Goal: Use online tool/utility: Utilize a website feature to perform a specific function

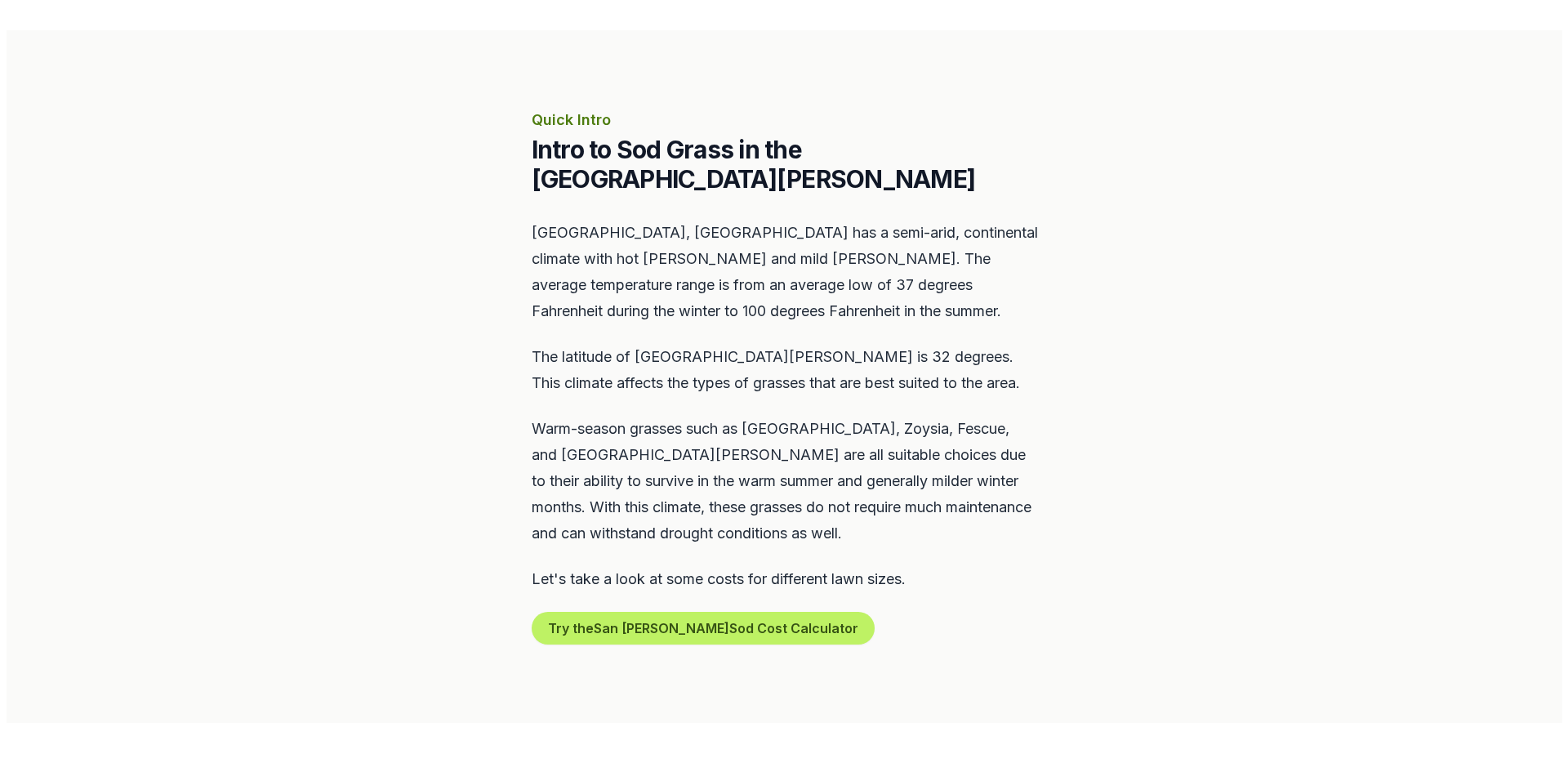
scroll to position [653, 0]
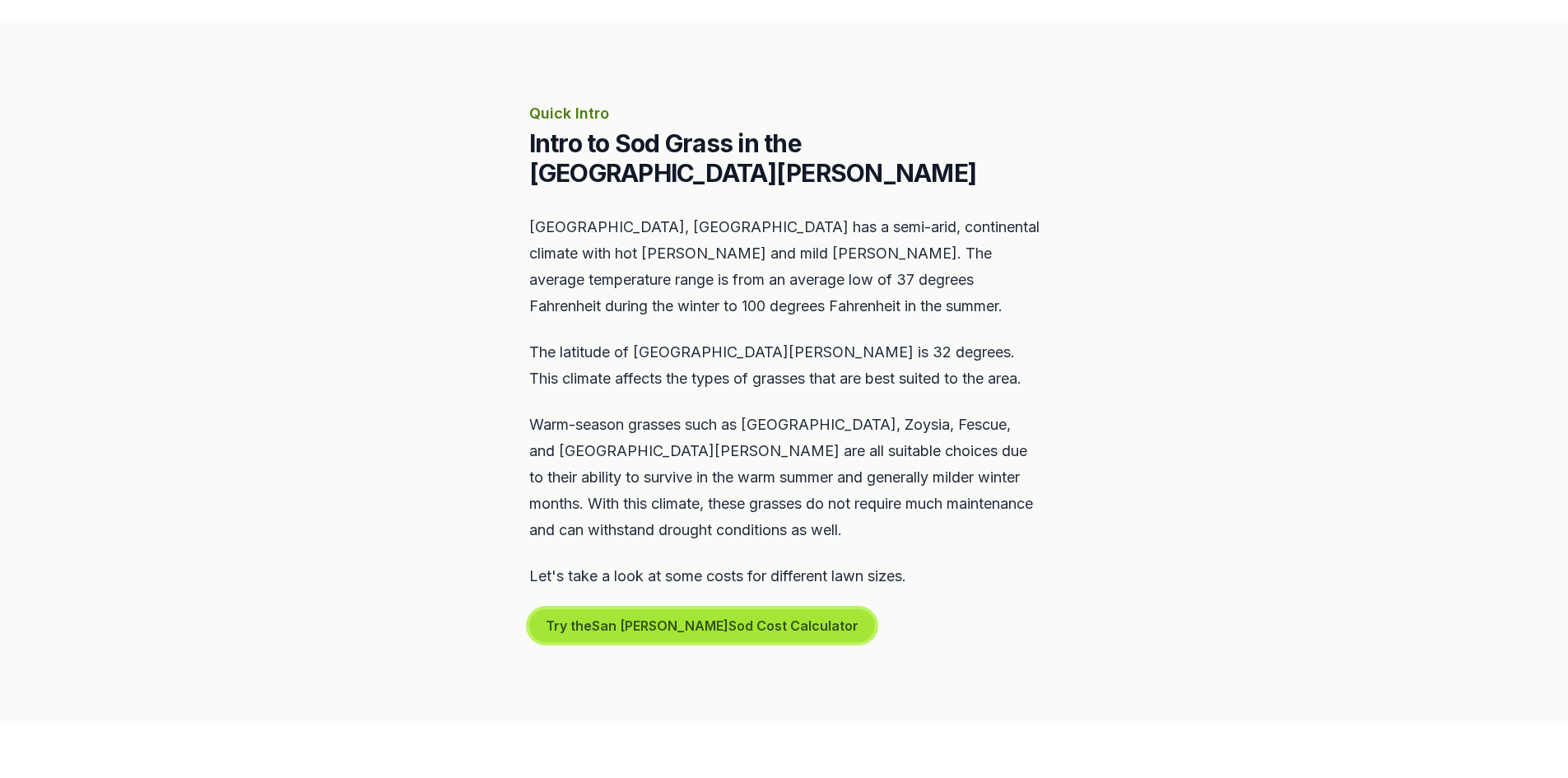
click at [688, 609] on button "Try the San [PERSON_NAME] Sod Cost Calculator" at bounding box center [702, 626] width 345 height 33
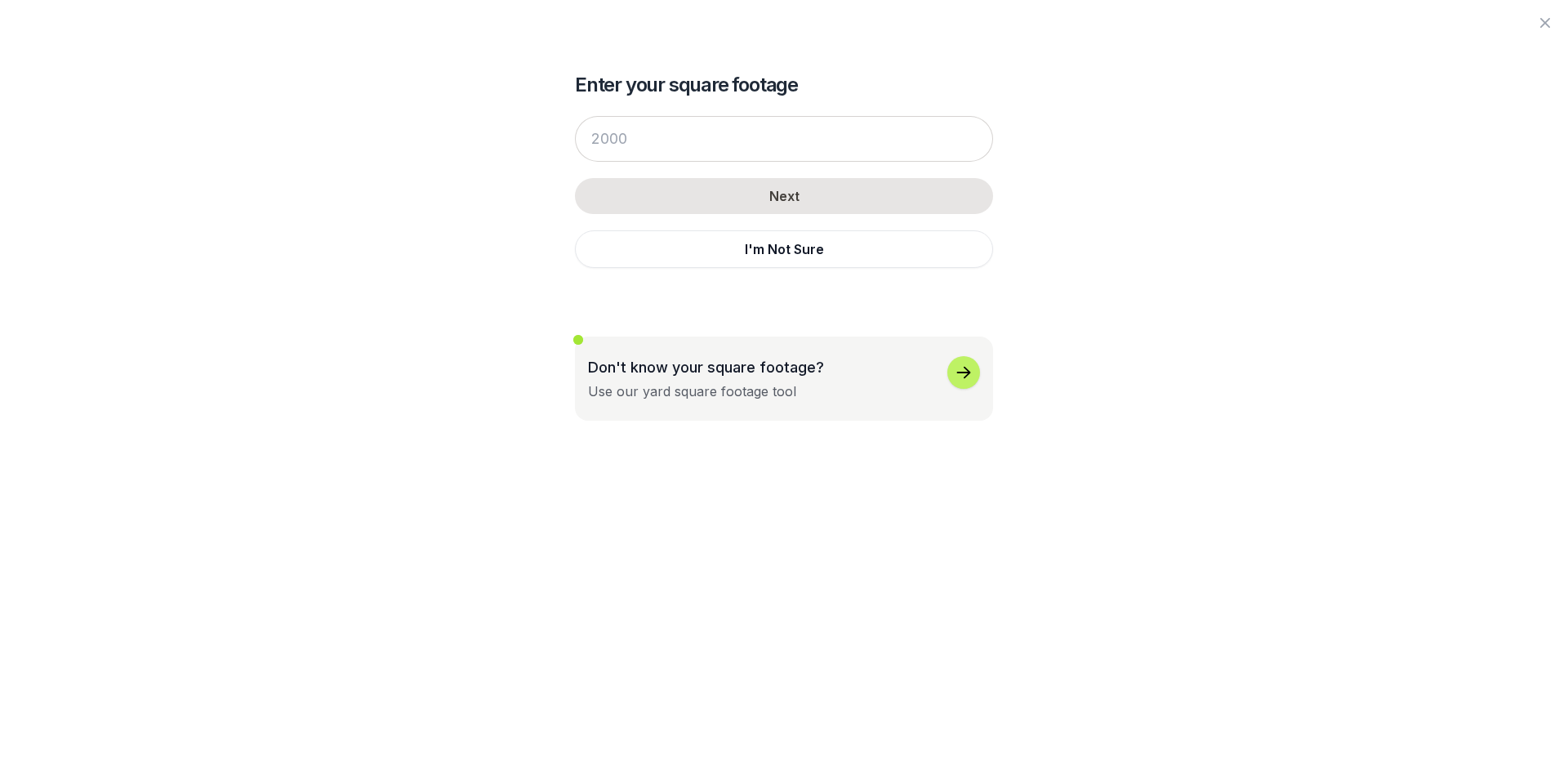
click at [344, 604] on div "Enter your square footage Next I'm Not Sure Don't know your square footage? Use…" at bounding box center [784, 386] width 941 height 772
click at [656, 135] on input "number" at bounding box center [784, 139] width 418 height 46
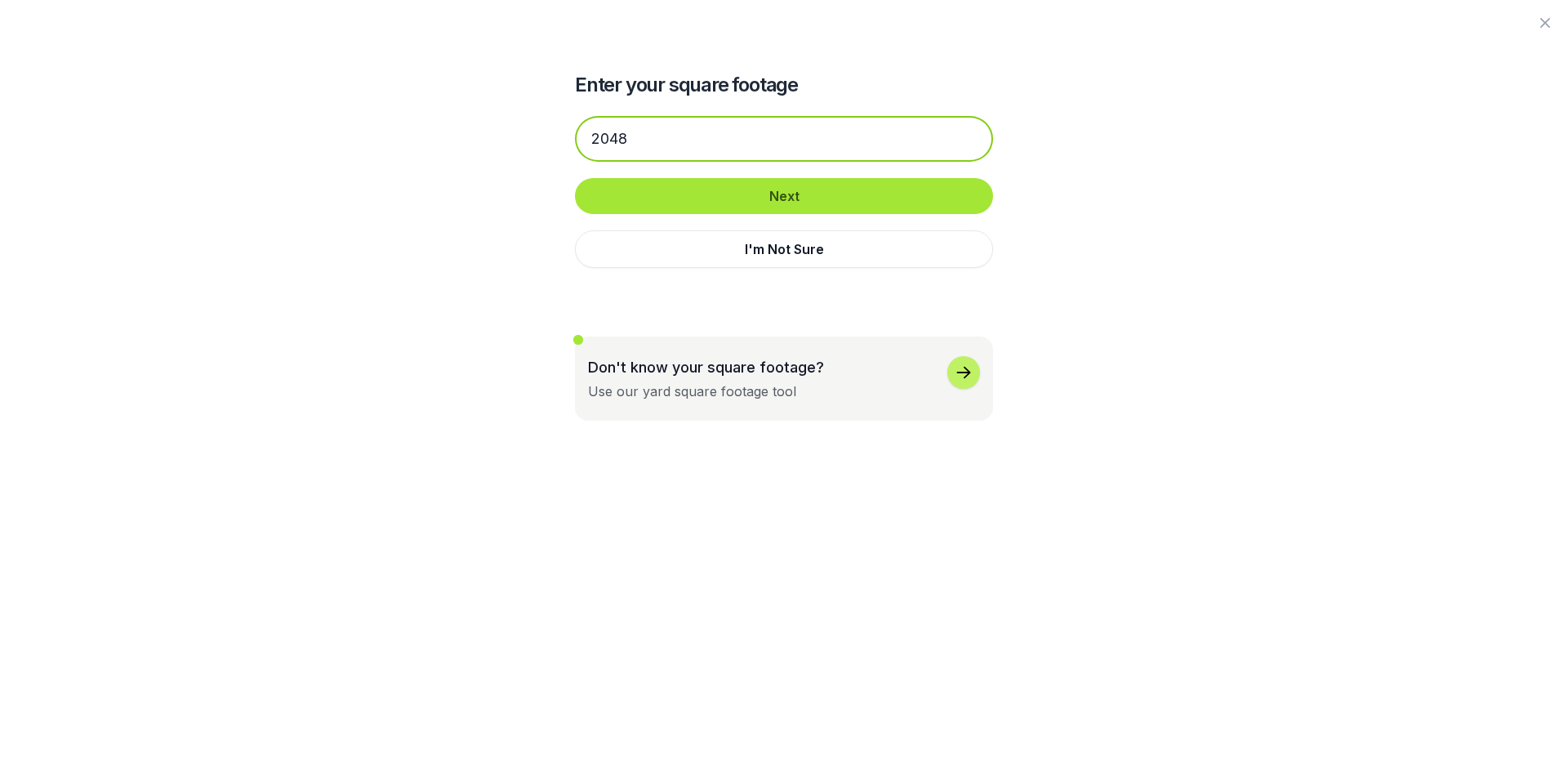
type input "2048"
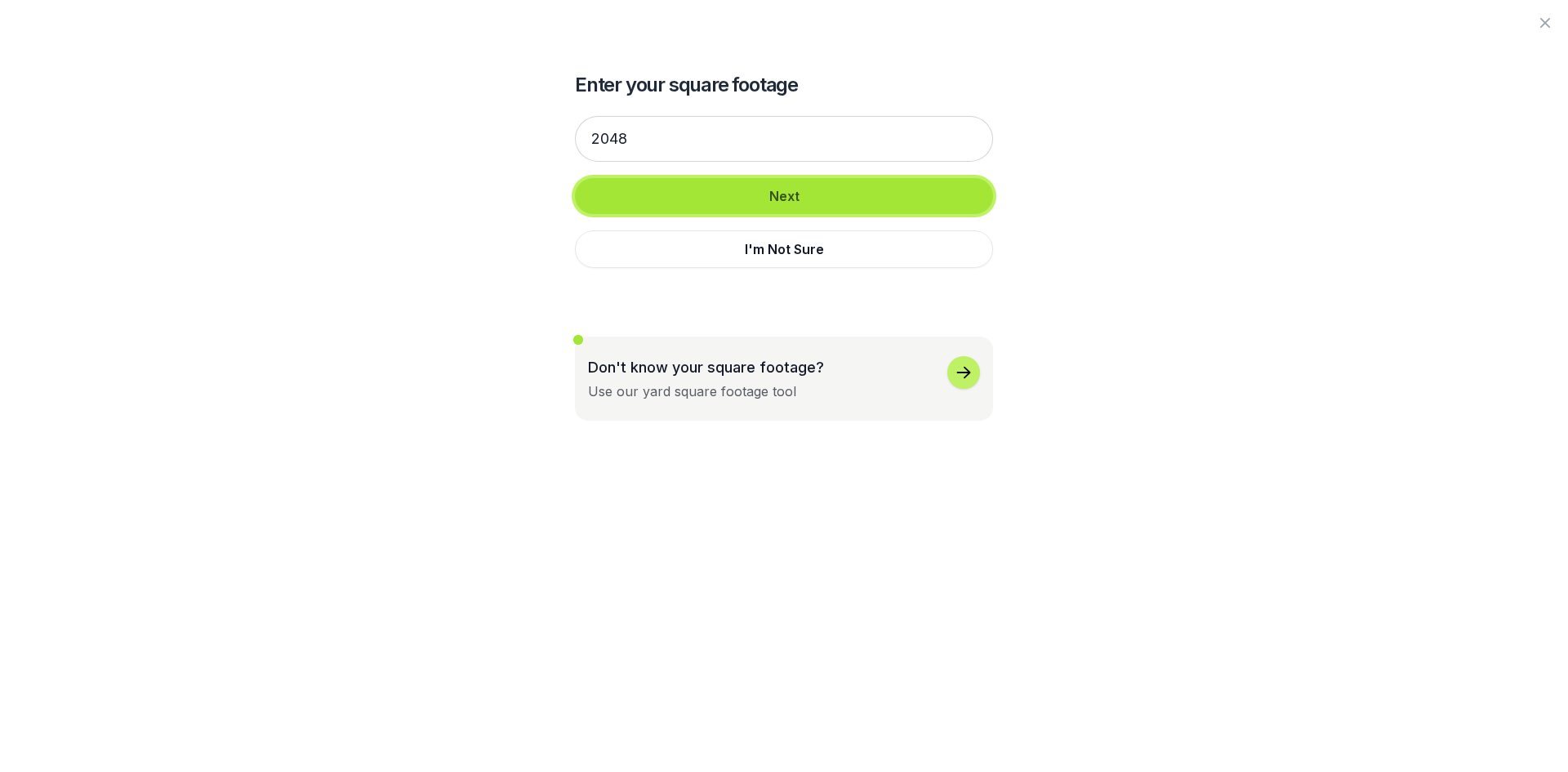
click at [695, 202] on button "Next" at bounding box center [784, 196] width 418 height 36
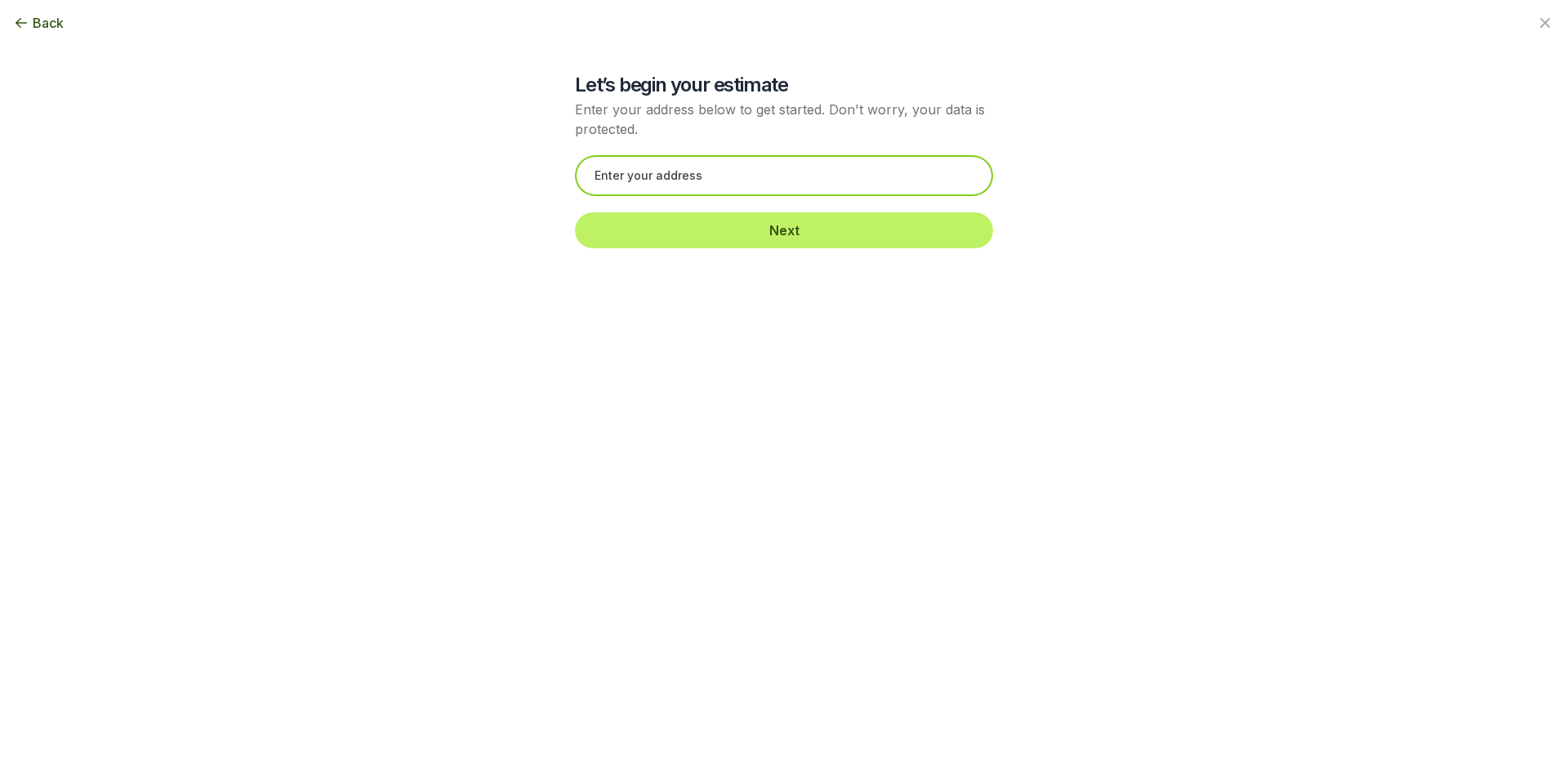
click at [693, 180] on input "text" at bounding box center [784, 176] width 418 height 40
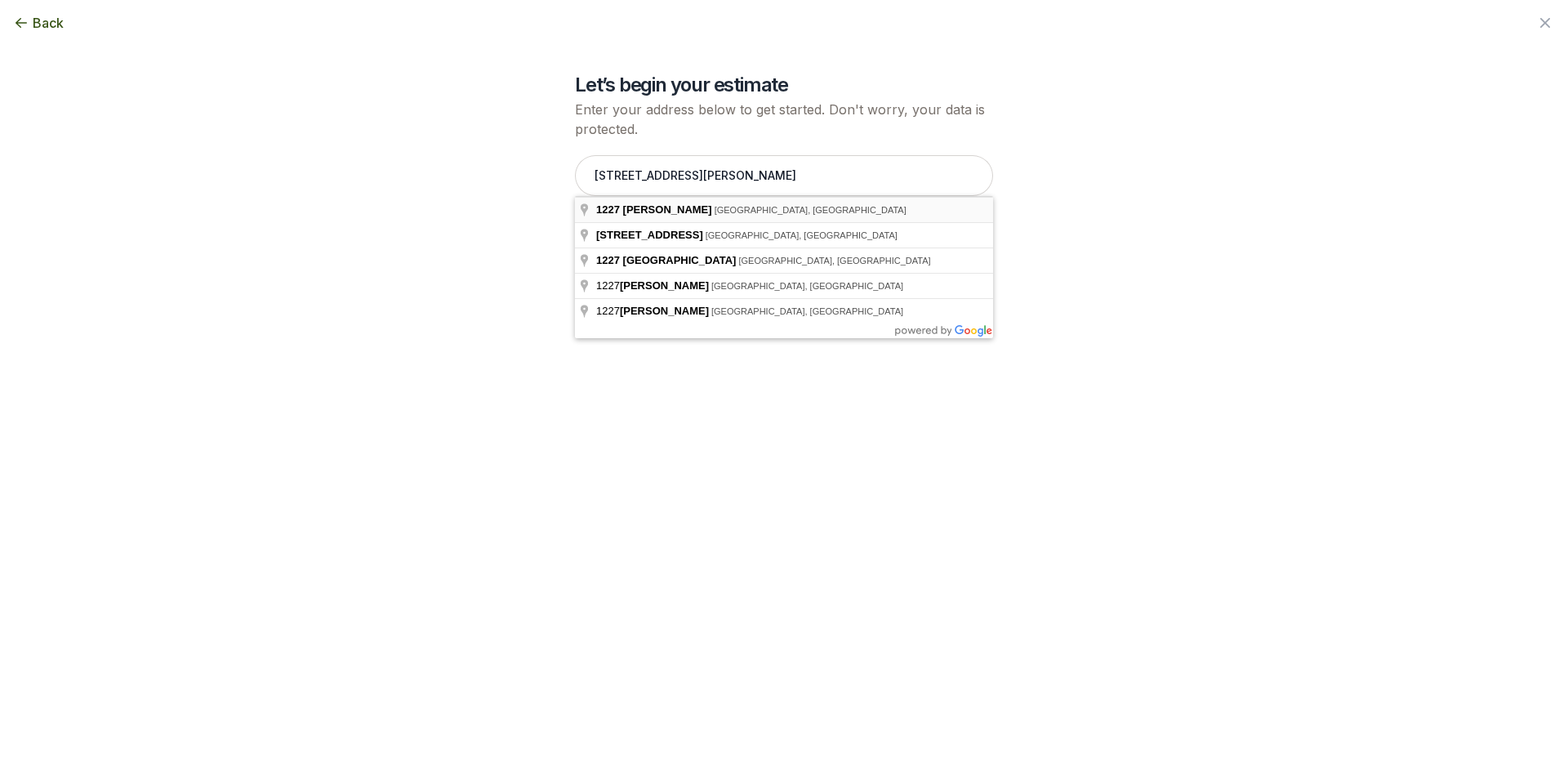
type input "[STREET_ADDRESS][PERSON_NAME]"
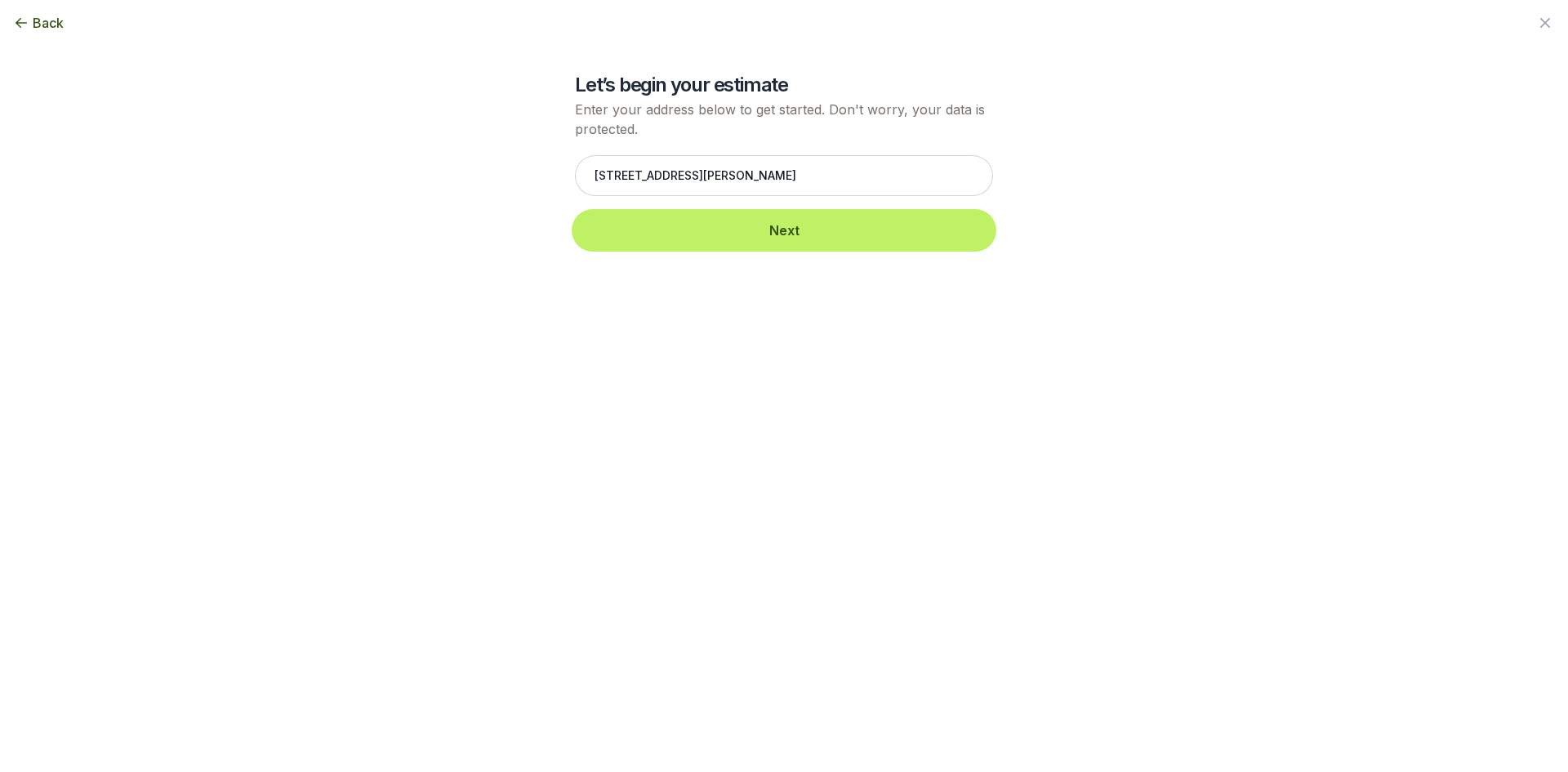
click at [705, 233] on button "Next" at bounding box center [784, 230] width 418 height 36
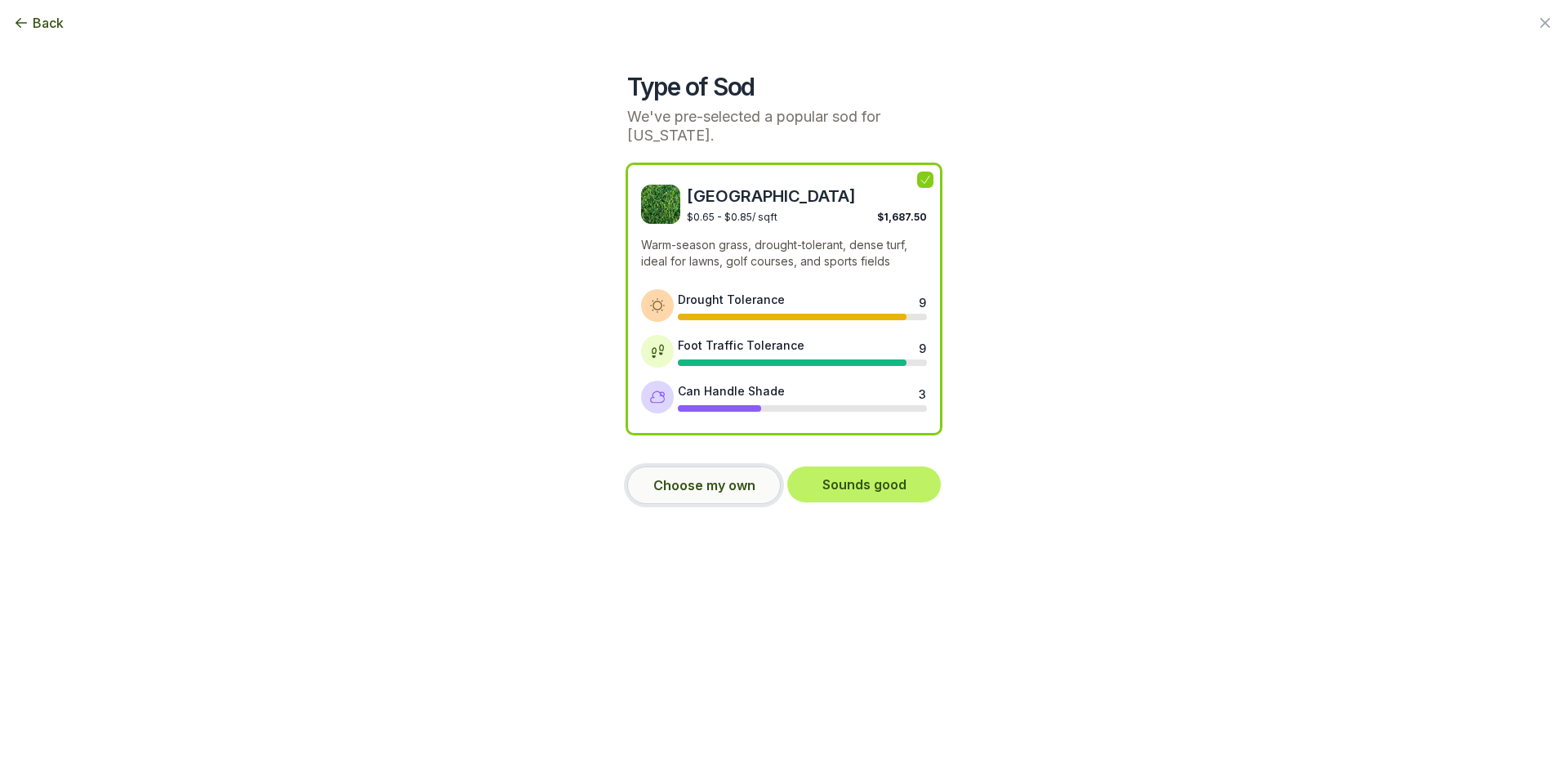
click at [708, 472] on button "Choose my own" at bounding box center [704, 485] width 153 height 38
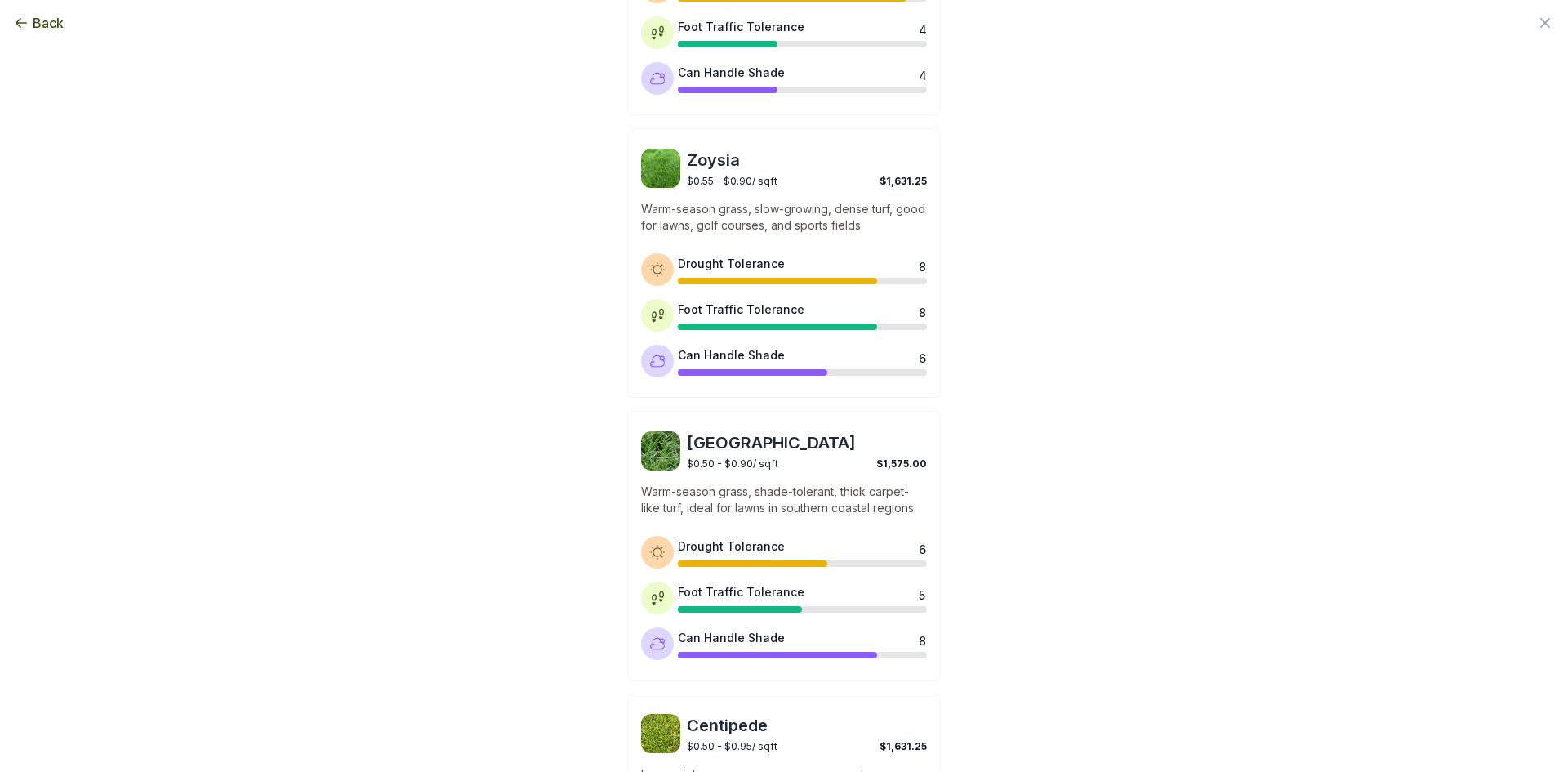
scroll to position [600, 0]
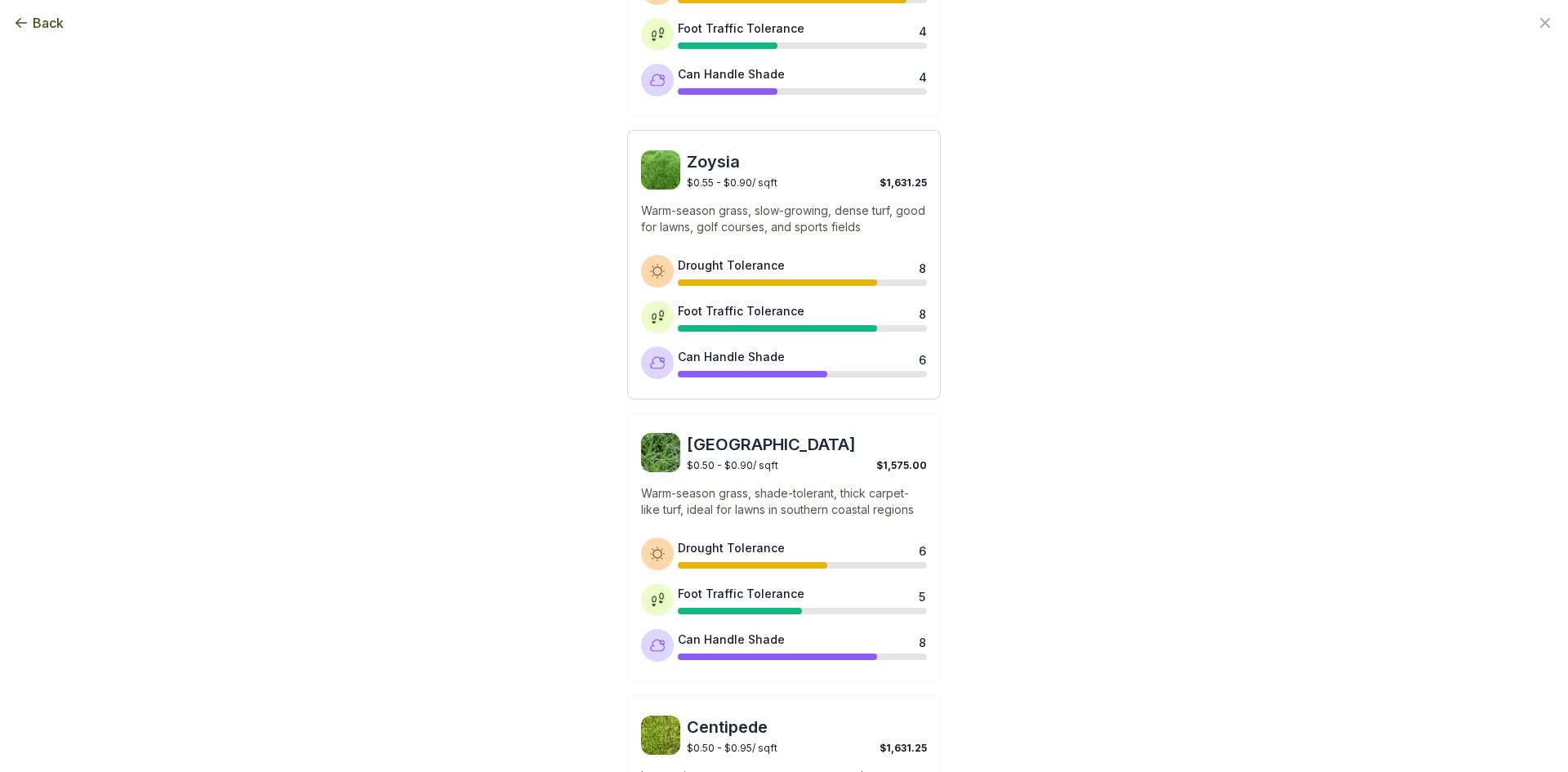
click at [795, 152] on span "Zoysia" at bounding box center [807, 162] width 240 height 23
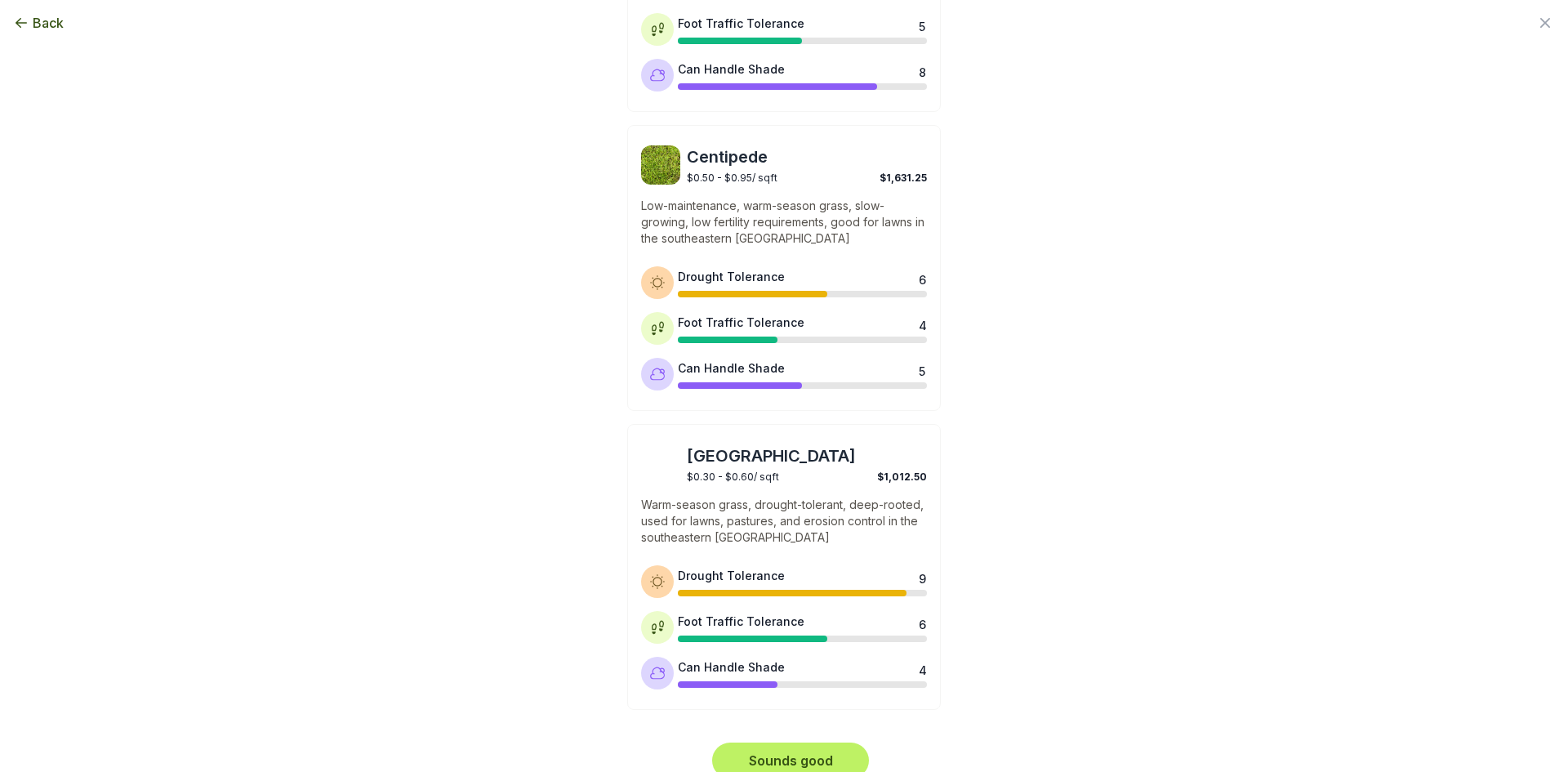
scroll to position [1172, 0]
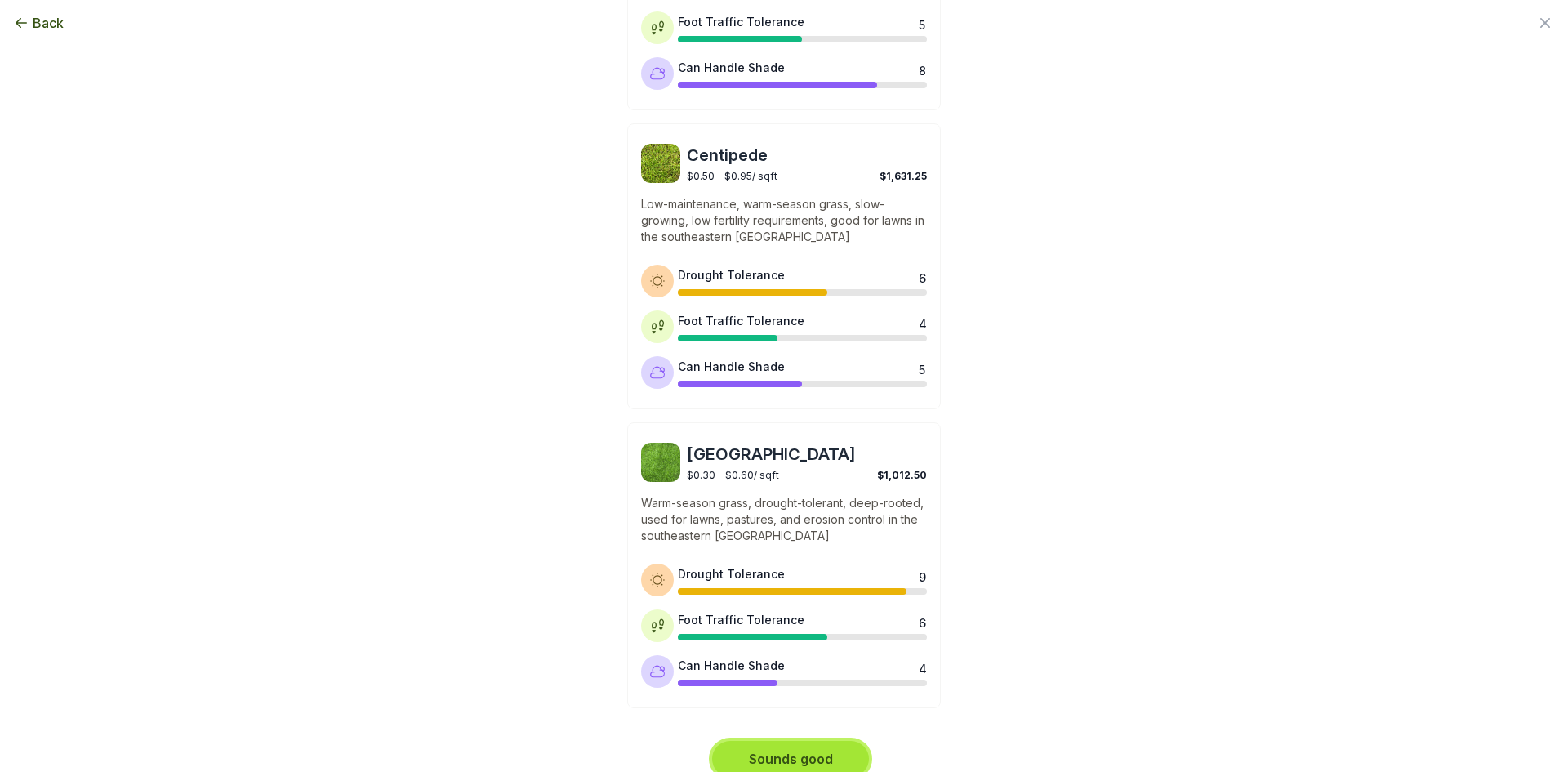
click at [797, 747] on button "Sounds good" at bounding box center [790, 758] width 157 height 36
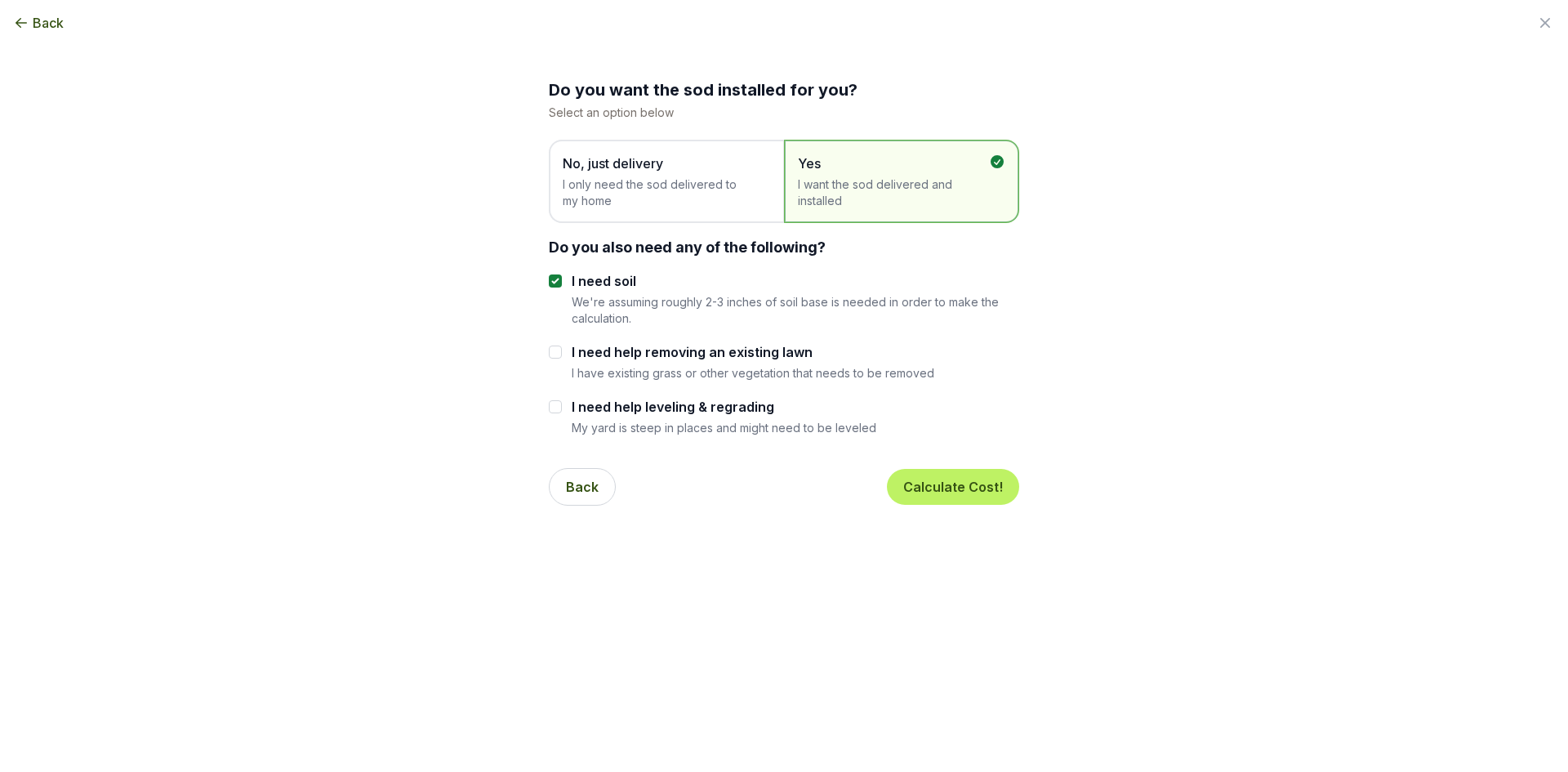
click at [713, 207] on span "I only need the sod delivered to my home" at bounding box center [659, 193] width 191 height 33
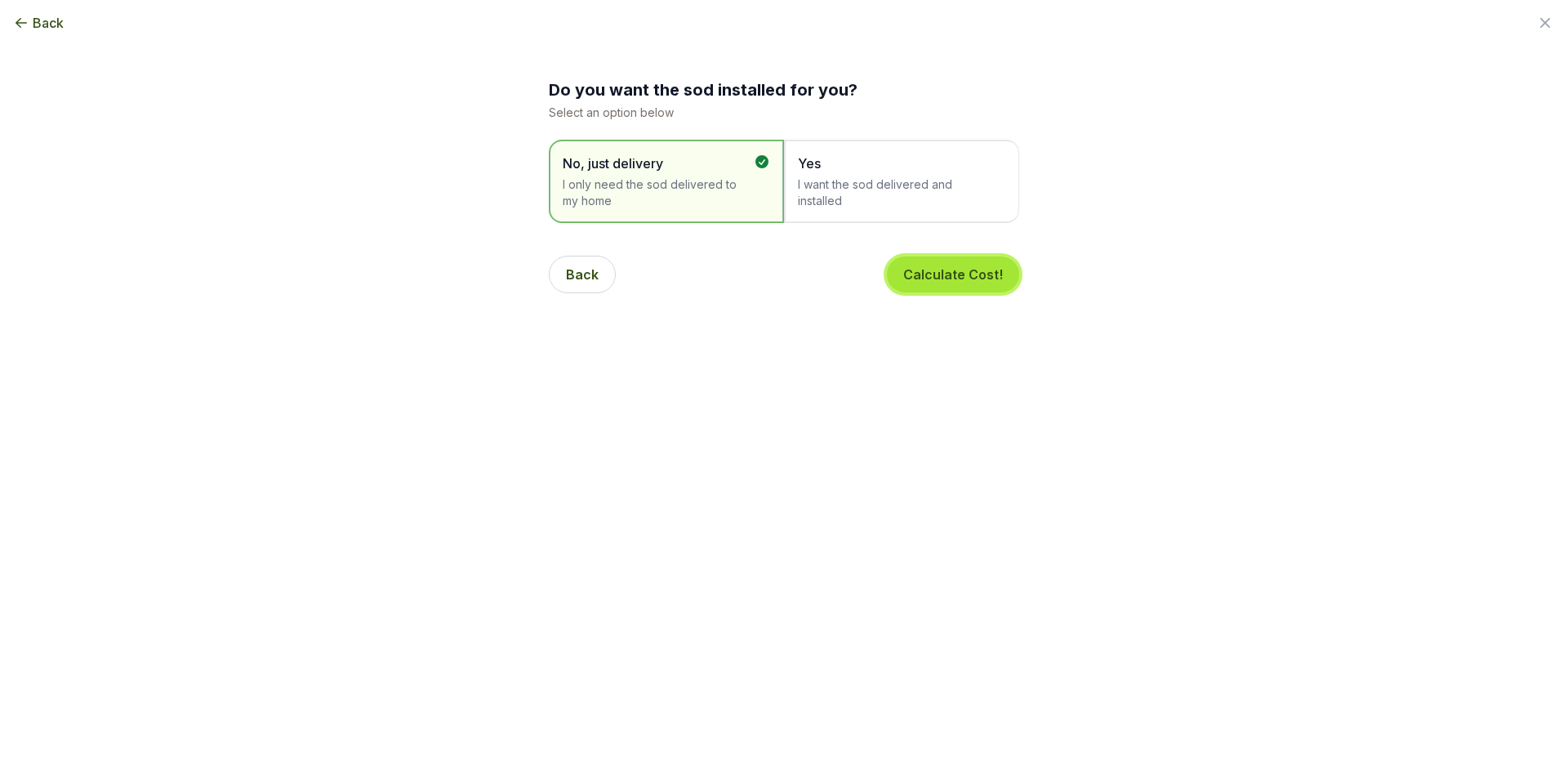
click at [932, 282] on button "Calculate Cost!" at bounding box center [953, 274] width 132 height 36
